Goal: Use online tool/utility: Use online tool/utility

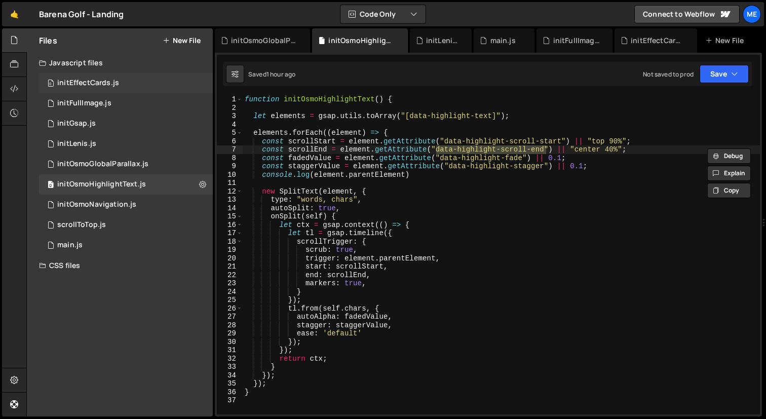
click at [97, 88] on div "0 initEffectCards.js 0" at bounding box center [126, 83] width 174 height 20
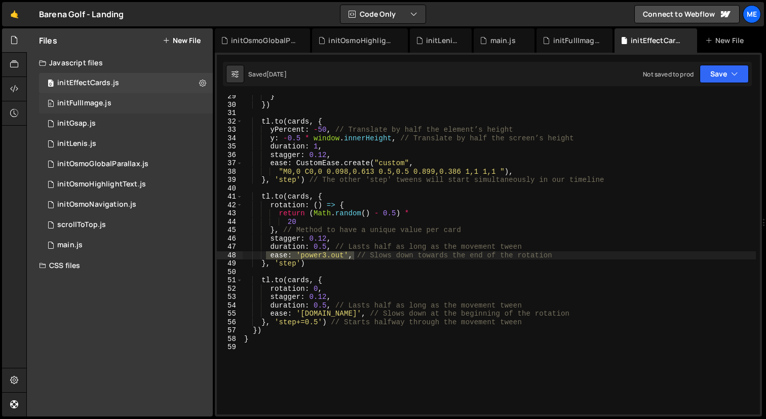
click at [98, 103] on div "initFullImage.js" at bounding box center [84, 103] width 54 height 9
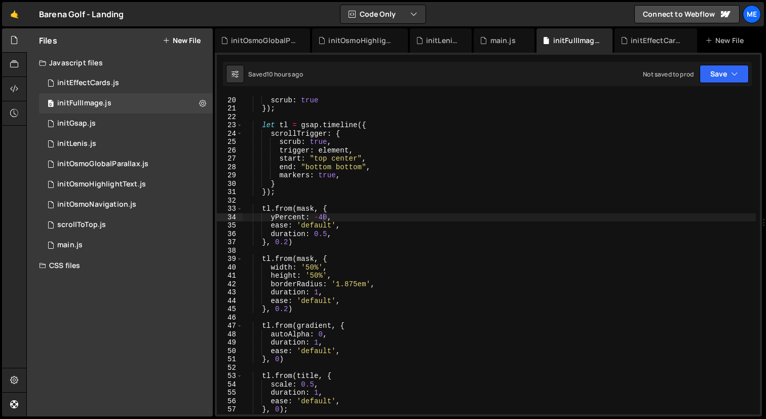
click at [287, 243] on div "pinSpacing : false , scrub : true }) ; let tl = gsap . timeline ({ scrollTrigge…" at bounding box center [499, 256] width 513 height 336
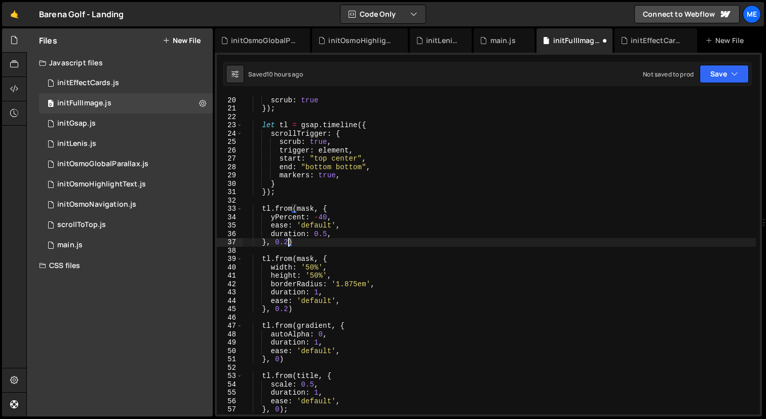
scroll to position [0, 2]
click at [324, 219] on div "pinSpacing : false , scrub : true }) ; let tl = gsap . timeline ({ scrollTrigge…" at bounding box center [499, 256] width 513 height 336
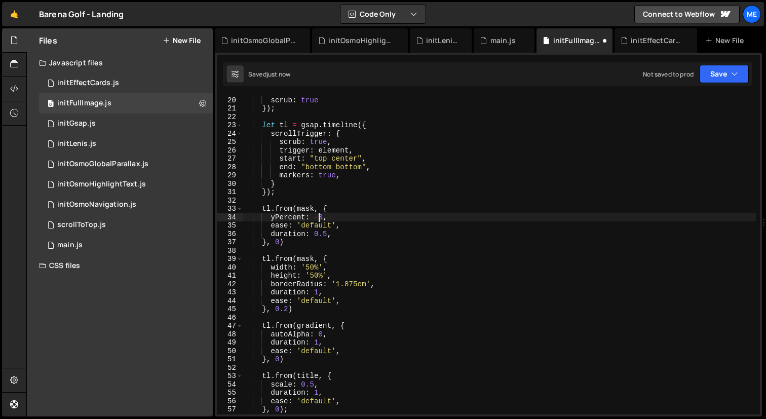
scroll to position [0, 5]
click at [351, 225] on div "pinSpacing : false , scrub : true }) ; let tl = gsap . timeline ({ scrollTrigge…" at bounding box center [499, 256] width 513 height 336
click at [298, 223] on div "pinSpacing : false , scrub : true }) ; let tl = gsap . timeline ({ scrollTrigge…" at bounding box center [499, 256] width 513 height 336
click at [335, 224] on div "pinSpacing : false , scrub : true }) ; let tl = gsap . timeline ({ scrollTrigge…" at bounding box center [499, 256] width 513 height 336
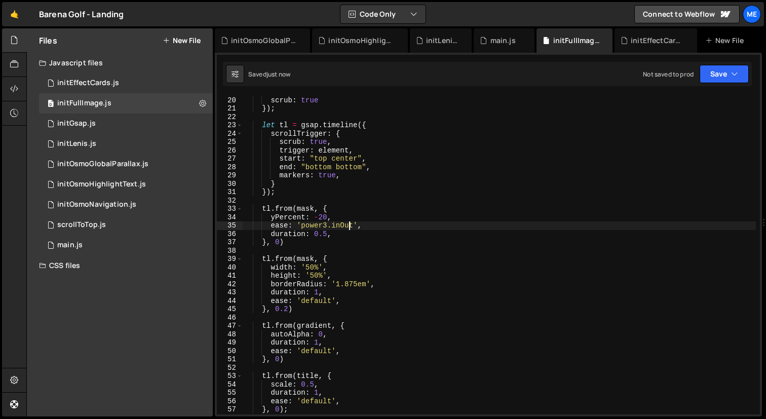
type textarea "ease: 'power3.inOut',"
click at [498, 37] on div "main.js" at bounding box center [503, 40] width 25 height 10
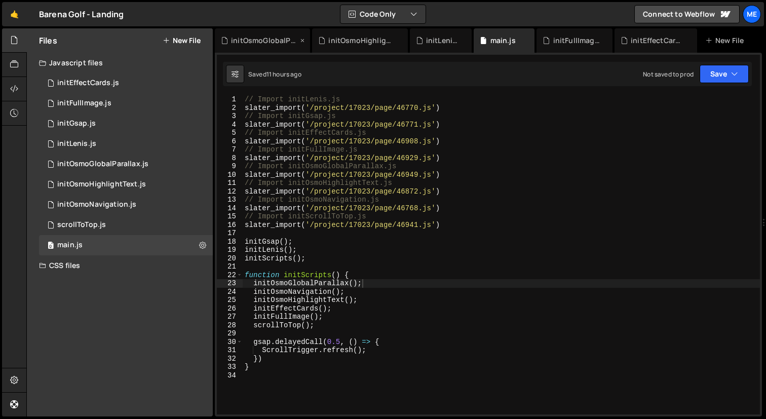
click at [274, 38] on div "initOsmoGlobalParallax.js" at bounding box center [264, 40] width 67 height 10
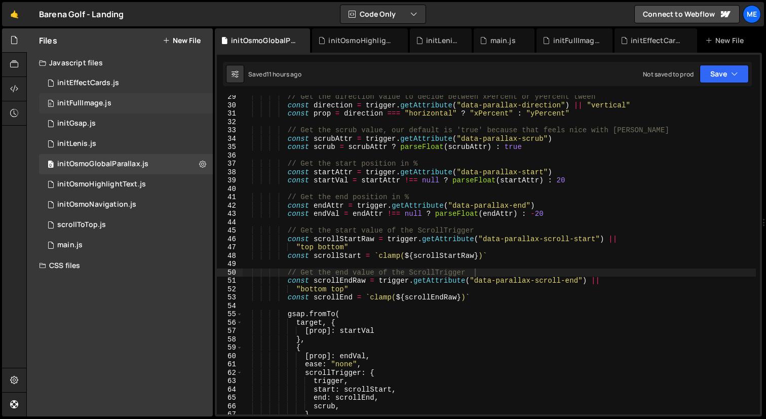
click at [103, 100] on div "initFullImage.js" at bounding box center [84, 103] width 54 height 9
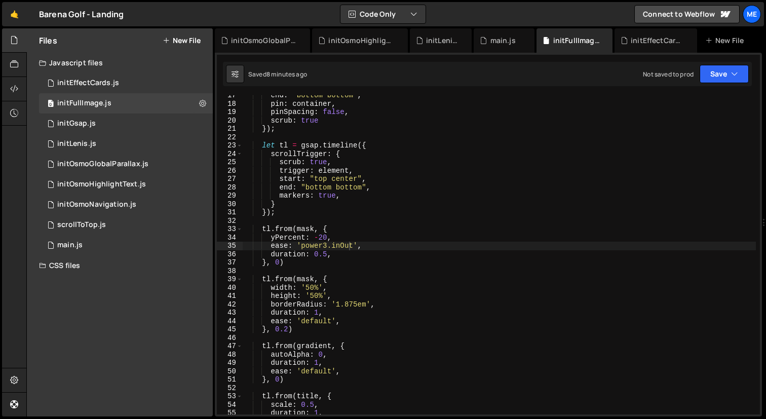
scroll to position [0, 0]
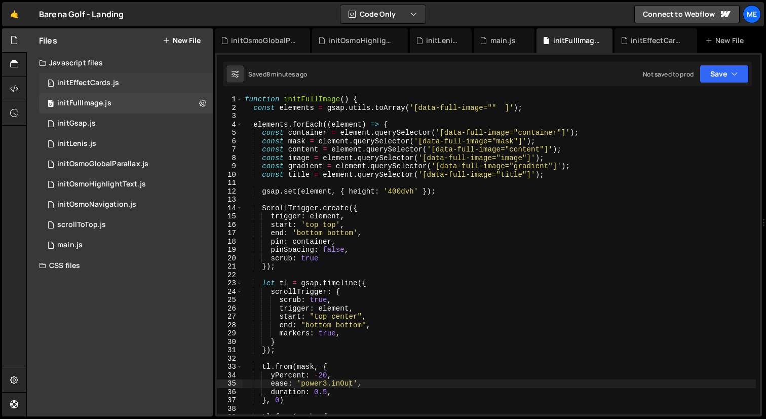
click at [105, 74] on div "0 initEffectCards.js 0" at bounding box center [126, 83] width 174 height 20
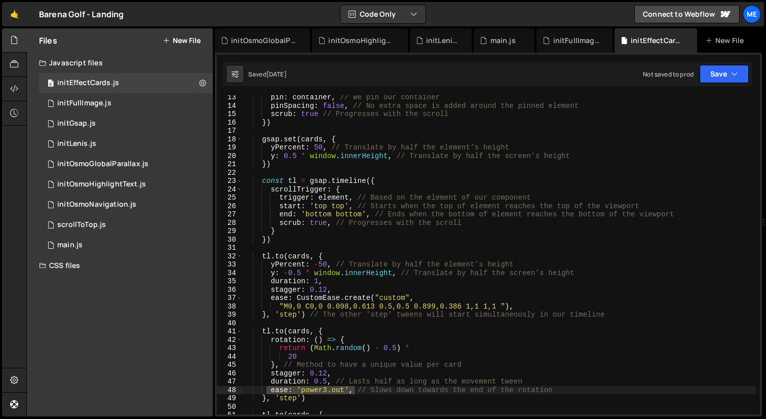
scroll to position [103, 0]
click at [104, 106] on div "initFullImage.js" at bounding box center [84, 103] width 54 height 9
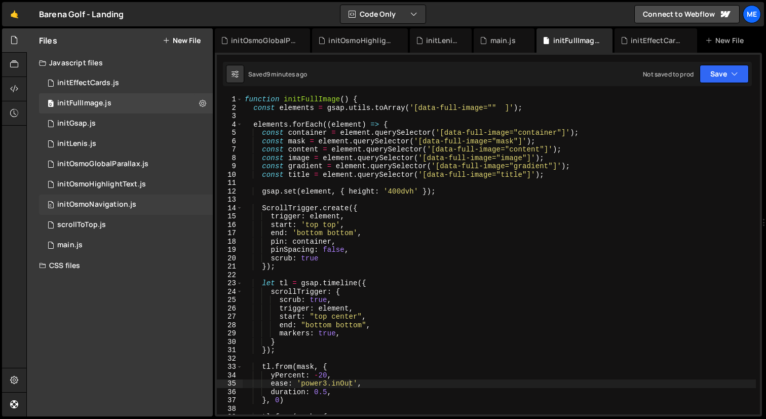
click at [106, 202] on div "initOsmoNavigation.js" at bounding box center [96, 204] width 79 height 9
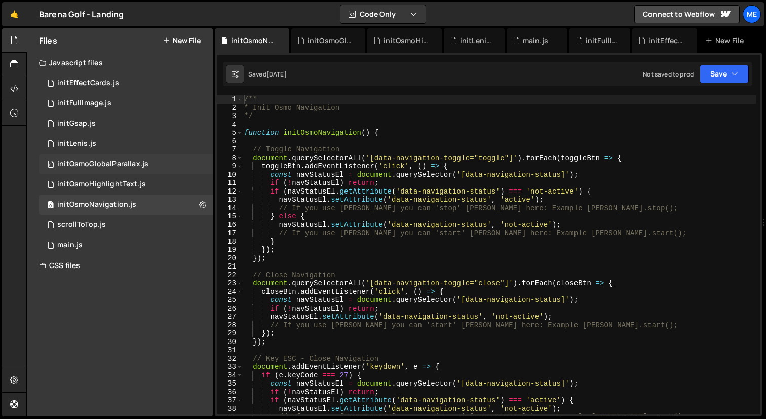
click at [114, 162] on div "initOsmoGlobalParallax.js" at bounding box center [102, 164] width 91 height 9
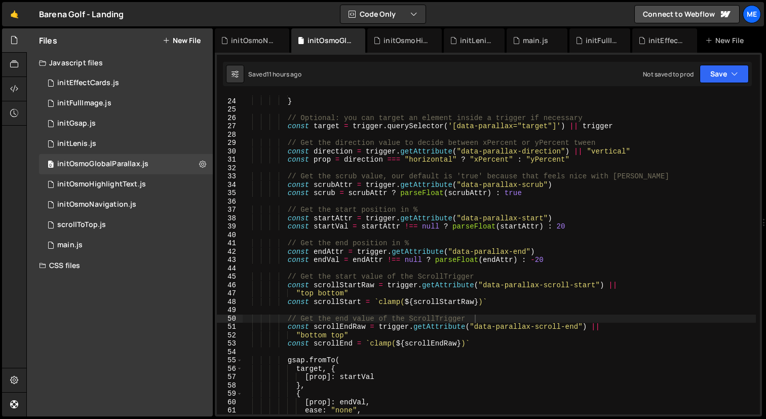
scroll to position [191, 0]
click at [732, 77] on icon "button" at bounding box center [734, 74] width 7 height 10
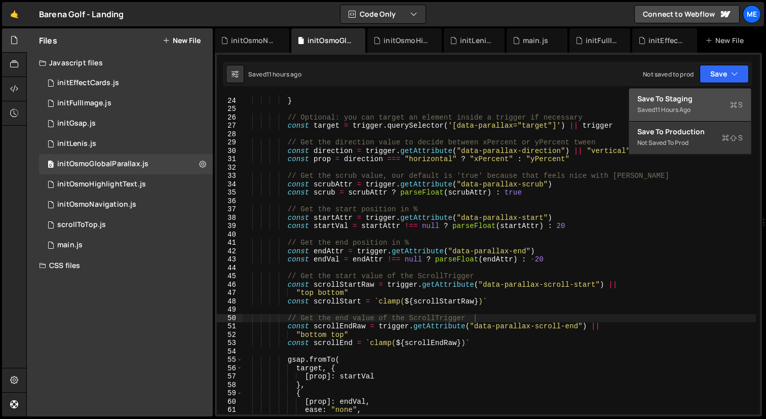
click at [706, 98] on div "Save to Staging S" at bounding box center [689, 99] width 105 height 10
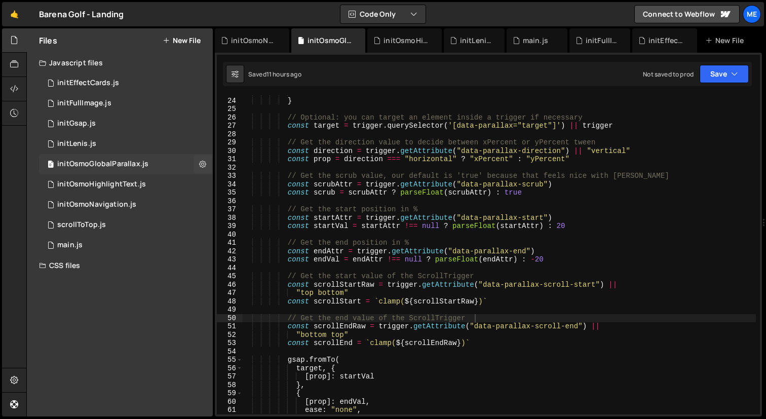
click at [106, 165] on div "initOsmoGlobalParallax.js" at bounding box center [102, 164] width 91 height 9
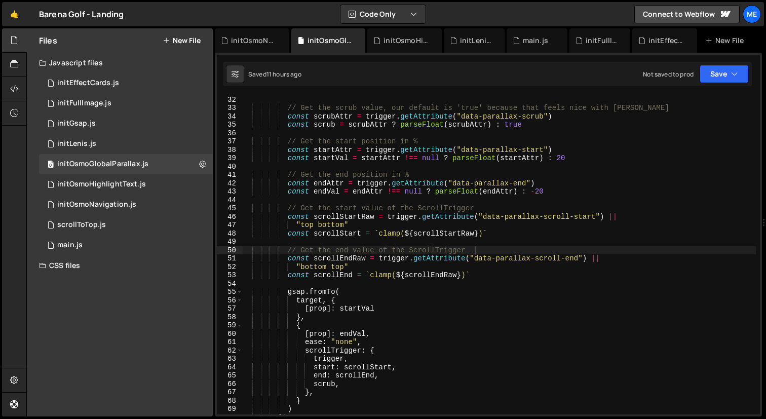
scroll to position [267, 0]
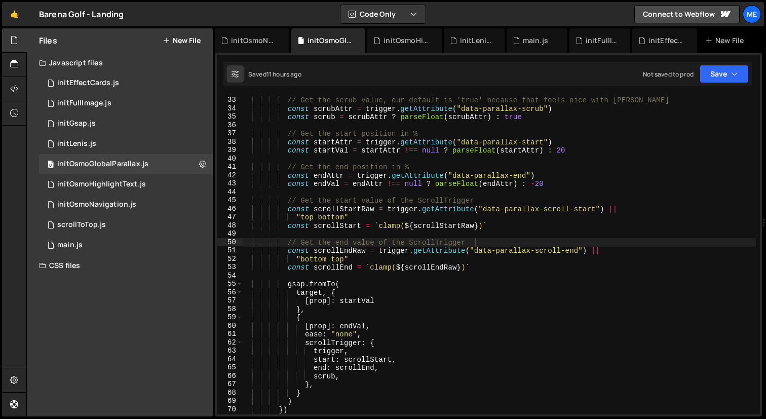
click at [333, 375] on div "// Get the scrub value, our default is 'true' because that feels nice with [PER…" at bounding box center [499, 256] width 514 height 336
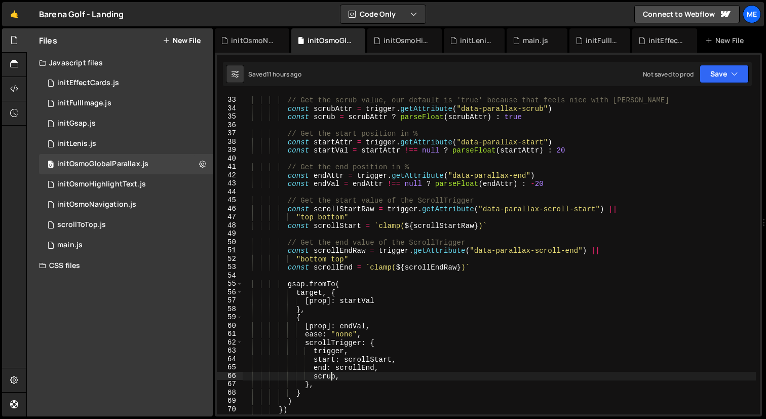
click at [336, 375] on div "// Get the scrub value, our default is 'true' because that feels nice with [PER…" at bounding box center [499, 256] width 514 height 336
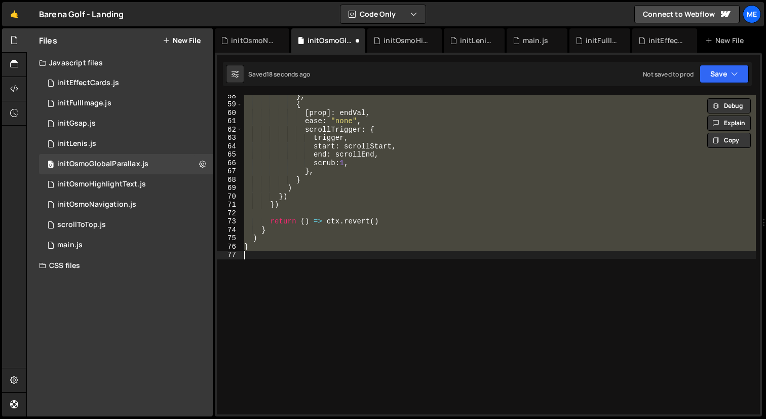
type textarea "scrub,"
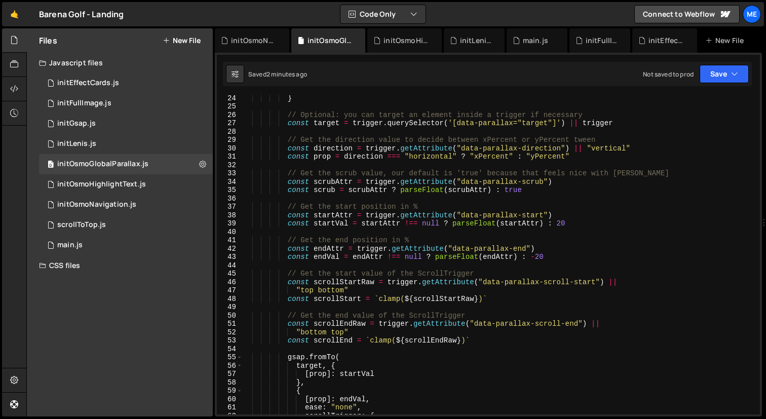
scroll to position [189, 0]
